Goal: Obtain resource: Obtain resource

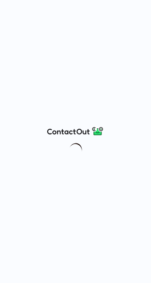
click at [65, 136] on img at bounding box center [75, 131] width 57 height 11
click at [65, 132] on img at bounding box center [75, 131] width 57 height 11
drag, startPoint x: 37, startPoint y: 143, endPoint x: 42, endPoint y: 141, distance: 4.9
click at [41, 142] on div at bounding box center [75, 141] width 151 height 283
drag, startPoint x: 42, startPoint y: 141, endPoint x: 77, endPoint y: 126, distance: 38.1
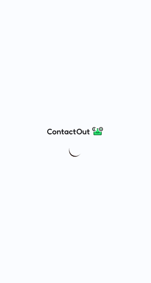
click at [43, 141] on div at bounding box center [75, 141] width 151 height 283
click at [89, 124] on div at bounding box center [75, 141] width 151 height 283
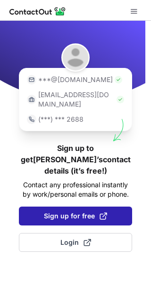
click at [72, 212] on span "Sign up for free" at bounding box center [75, 216] width 63 height 9
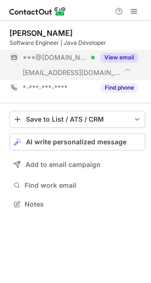
scroll to position [197, 151]
click at [120, 57] on button "View email" at bounding box center [119, 57] width 37 height 9
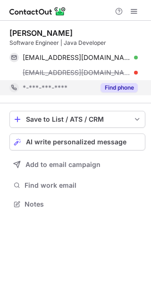
click at [111, 87] on button "Find phone" at bounding box center [119, 87] width 37 height 9
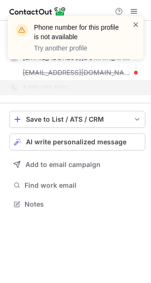
click at [134, 25] on span at bounding box center [136, 24] width 8 height 9
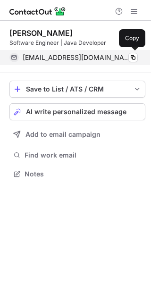
scroll to position [167, 151]
